Goal: Task Accomplishment & Management: Use online tool/utility

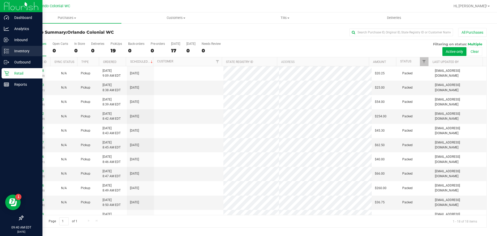
click at [9, 52] on p "Inventory" at bounding box center [24, 51] width 31 height 6
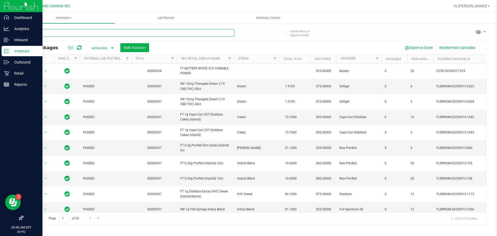
click at [178, 31] on input "text" at bounding box center [129, 33] width 212 height 8
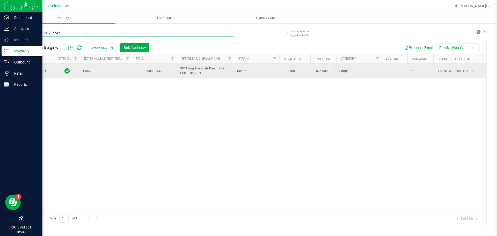
type input "0115104351736739"
click at [46, 72] on span "select" at bounding box center [46, 71] width 4 height 4
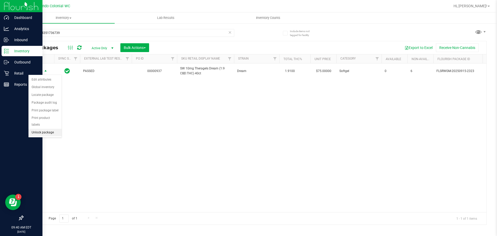
click at [44, 129] on li "Unlock package" at bounding box center [44, 133] width 33 height 8
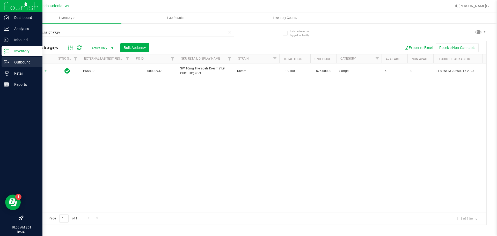
click at [33, 67] on div "Outbound" at bounding box center [22, 62] width 41 height 10
click at [33, 76] on p "Retail" at bounding box center [24, 73] width 31 height 6
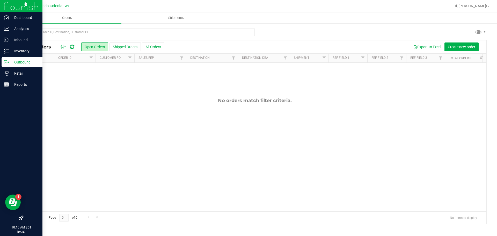
drag, startPoint x: 165, startPoint y: 151, endPoint x: 167, endPoint y: 118, distance: 33.5
click at [165, 151] on div "No orders match filter criteria." at bounding box center [255, 155] width 464 height 184
click at [19, 49] on p "Inventory" at bounding box center [24, 51] width 31 height 6
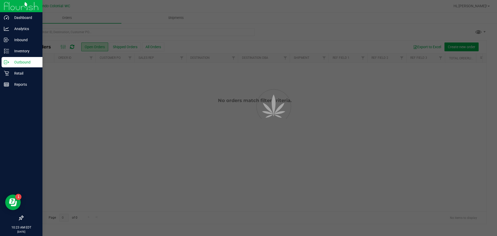
click at [61, 30] on div at bounding box center [248, 118] width 497 height 236
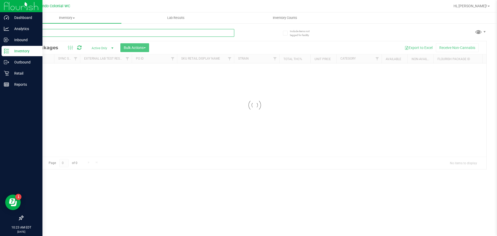
click at [75, 34] on input "text" at bounding box center [129, 33] width 212 height 8
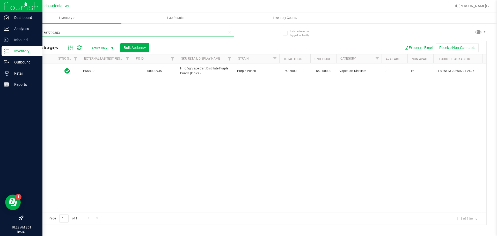
type input "9217278567709353"
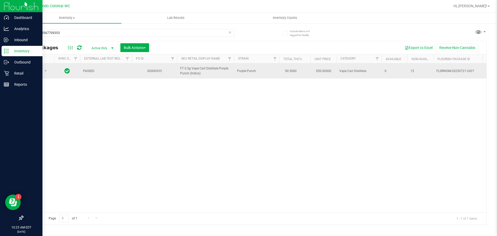
drag, startPoint x: 69, startPoint y: 94, endPoint x: 47, endPoint y: 75, distance: 28.7
click at [68, 93] on div "Action Action Edit attributes Global inventory Locate package Package audit log…" at bounding box center [255, 137] width 464 height 149
click at [47, 74] on span "select" at bounding box center [45, 70] width 6 height 7
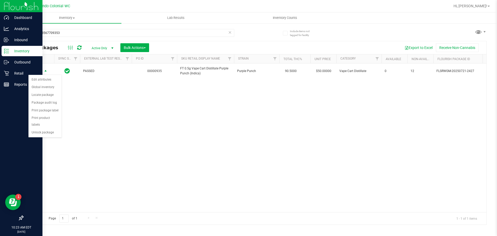
click at [43, 130] on div "Action Edit attributes Global inventory Locate package Package audit log Print …" at bounding box center [45, 106] width 34 height 63
click at [44, 129] on li "Unlock package" at bounding box center [44, 133] width 33 height 8
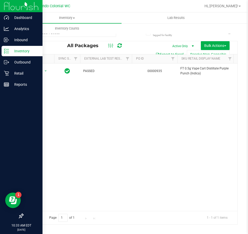
drag, startPoint x: 103, startPoint y: 167, endPoint x: 97, endPoint y: 167, distance: 6.2
click at [103, 167] on div "Action Action Adjust qty Create package Edit attributes Global inventory Locate…" at bounding box center [130, 136] width 214 height 147
